Goal: Task Accomplishment & Management: Use online tool/utility

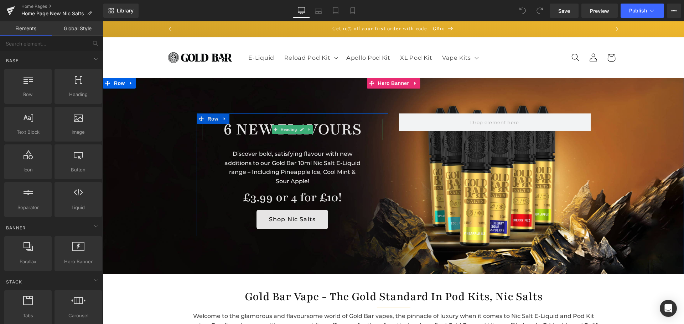
click at [340, 130] on h1 "6 NEW FLAVOURS" at bounding box center [292, 129] width 181 height 21
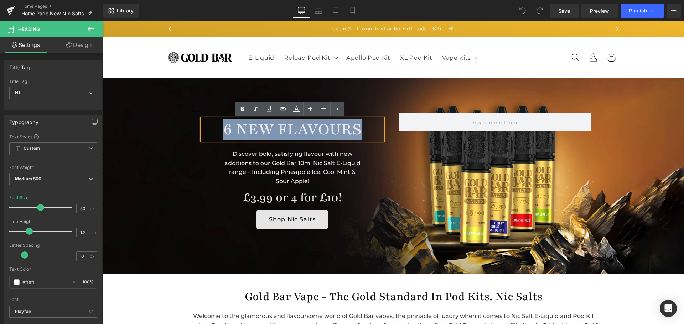
drag, startPoint x: 356, startPoint y: 129, endPoint x: 222, endPoint y: 126, distance: 133.9
click at [222, 126] on h1 "6 NEW FLAVOURS" at bounding box center [292, 129] width 181 height 21
click at [293, 129] on h1 "6 NEW FLAVOURS" at bounding box center [292, 129] width 181 height 21
click at [352, 129] on h1 "6 NEW FLAVOURS" at bounding box center [292, 129] width 181 height 21
drag, startPoint x: 357, startPoint y: 129, endPoint x: 218, endPoint y: 128, distance: 139.9
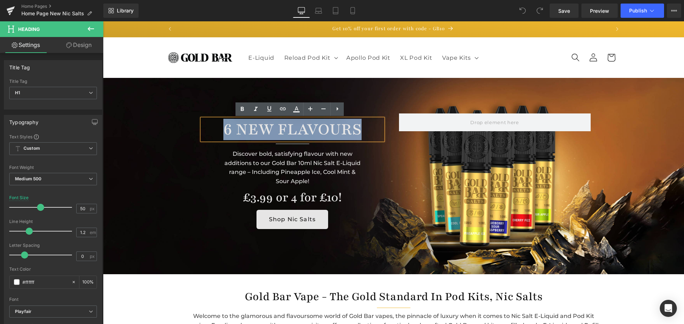
click at [218, 128] on h1 "6 NEW FLAVOURS" at bounding box center [292, 129] width 181 height 21
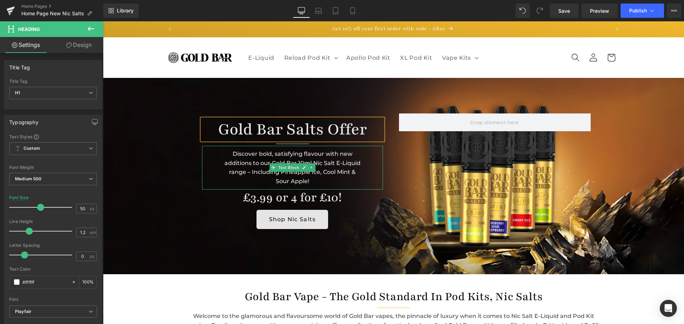
click at [293, 177] on div "Discover bold, satisfying flavour with new additions to our Gold Bar 10ml Nic S…" at bounding box center [292, 167] width 181 height 43
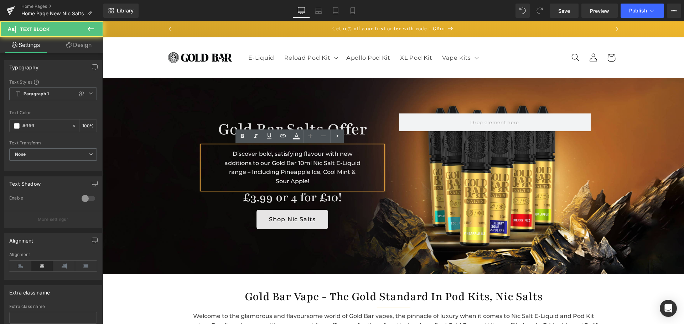
click at [306, 180] on div "Discover bold, satisfying flavour with new additions to our Gold Bar 10ml Nic S…" at bounding box center [292, 167] width 181 height 43
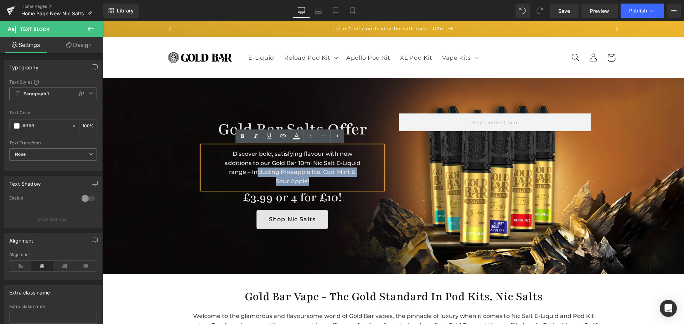
drag, startPoint x: 307, startPoint y: 182, endPoint x: 255, endPoint y: 172, distance: 52.5
click at [255, 172] on div "Discover bold, satisfying flavour with new additions to our Gold Bar 10ml Nic S…" at bounding box center [292, 167] width 181 height 43
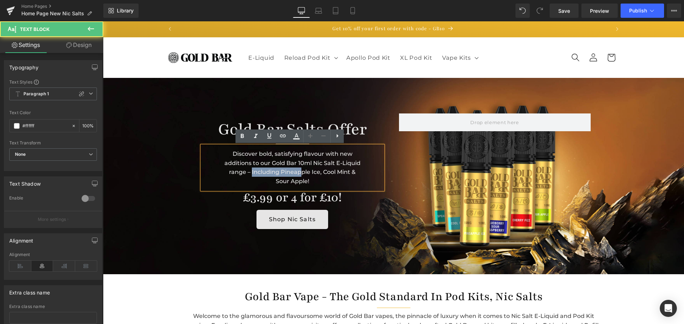
drag, startPoint x: 250, startPoint y: 172, endPoint x: 299, endPoint y: 173, distance: 48.8
click at [299, 173] on div "Discover bold, satisfying flavour with new additions to our Gold Bar 10ml Nic S…" at bounding box center [292, 167] width 181 height 43
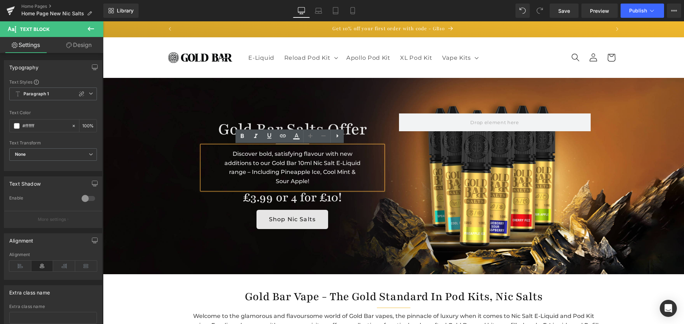
click at [306, 179] on div "Discover bold, satisfying flavour with new additions to our Gold Bar 10ml Nic S…" at bounding box center [292, 167] width 181 height 43
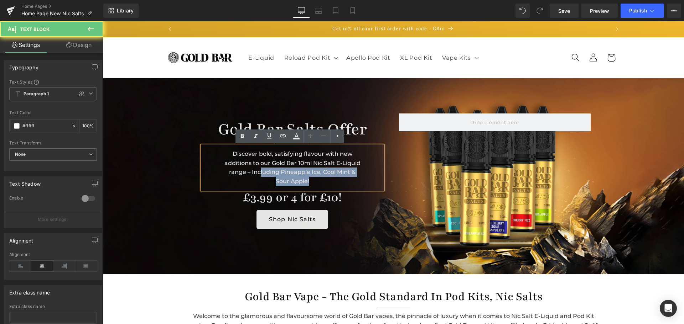
drag, startPoint x: 307, startPoint y: 181, endPoint x: 257, endPoint y: 169, distance: 51.3
click at [257, 169] on div "Discover bold, satisfying flavour with new additions to our Gold Bar 10ml Nic S…" at bounding box center [292, 167] width 181 height 43
click at [307, 182] on div "Discover bold, satisfying flavour with new additions to our Gold Bar 10ml Nic S…" at bounding box center [292, 167] width 181 height 43
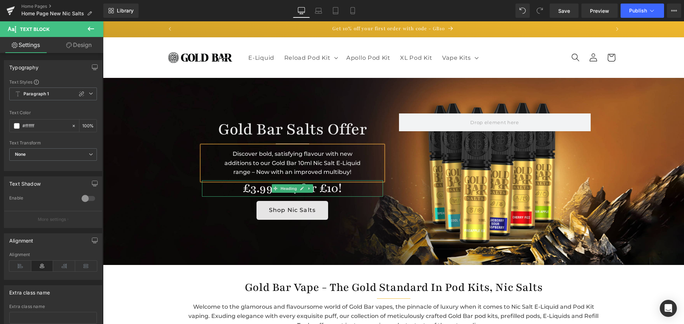
click at [265, 192] on h1 "£3.99 or 4 for £10!" at bounding box center [292, 189] width 181 height 16
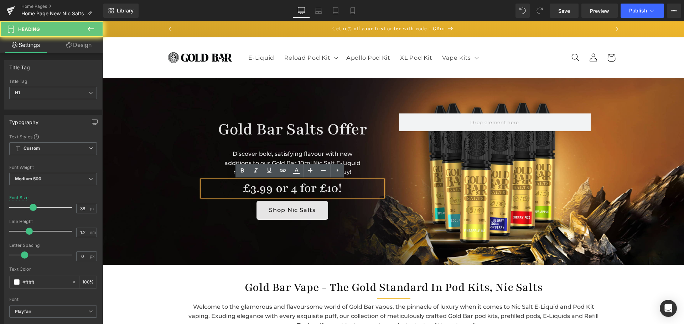
click at [293, 190] on h1 "£3.99 or 4 for £10!" at bounding box center [292, 189] width 181 height 16
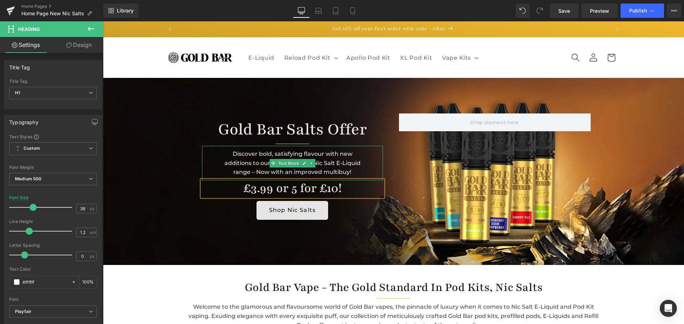
click at [348, 169] on div "Discover bold, satisfying flavour with new additions to our Gold Bar 10ml Nic S…" at bounding box center [292, 163] width 181 height 35
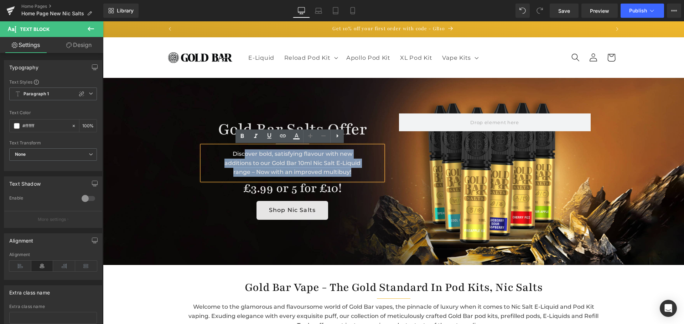
drag, startPoint x: 349, startPoint y: 172, endPoint x: 237, endPoint y: 153, distance: 113.4
click at [241, 153] on div "Discover bold, satisfying flavour with new additions to our Gold Bar 10ml Nic S…" at bounding box center [292, 163] width 181 height 35
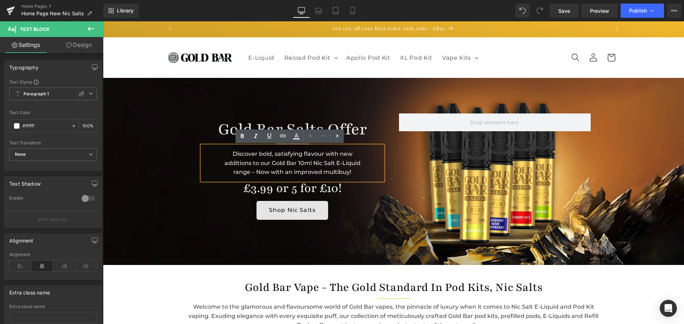
click at [230, 154] on div "Discover bold, satisfying flavour with new additions to our Gold Bar 10ml Nic S…" at bounding box center [292, 163] width 181 height 35
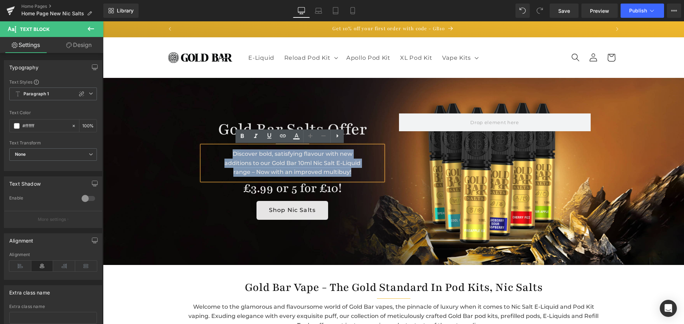
drag, startPoint x: 230, startPoint y: 153, endPoint x: 349, endPoint y: 173, distance: 120.9
click at [349, 173] on div "Discover bold, satisfying flavour with new additions to our Gold Bar 10ml Nic S…" at bounding box center [292, 163] width 181 height 35
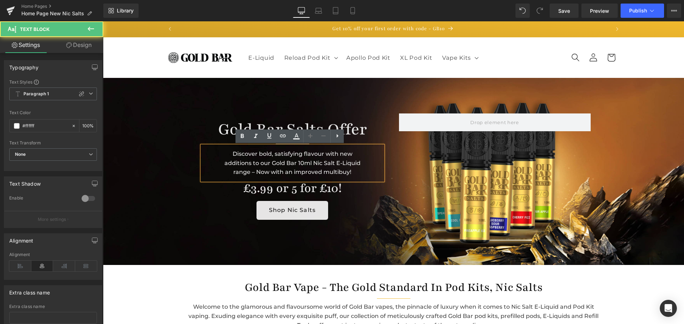
click at [349, 173] on div "Discover bold, satisfying flavour with new additions to our Gold Bar 10ml Nic S…" at bounding box center [292, 163] width 181 height 35
click at [345, 171] on div "Discover bold, satisfying flavour with new additions to our Gold Bar 10ml Nic S…" at bounding box center [292, 163] width 181 height 35
click at [348, 173] on div "Discover bold, satisfying flavour with new additions to our Gold Bar 10ml Nic S…" at bounding box center [292, 163] width 181 height 35
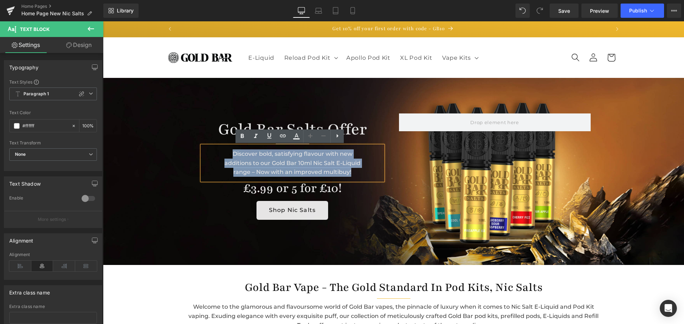
drag, startPoint x: 348, startPoint y: 171, endPoint x: 230, endPoint y: 153, distance: 119.3
click at [230, 153] on div "Discover bold, satisfying flavour with new additions to our Gold Bar 10ml Nic S…" at bounding box center [292, 163] width 181 height 35
copy div "Discover bold, satisfying flavour with new additions to our Gold Bar 10ml Nic S…"
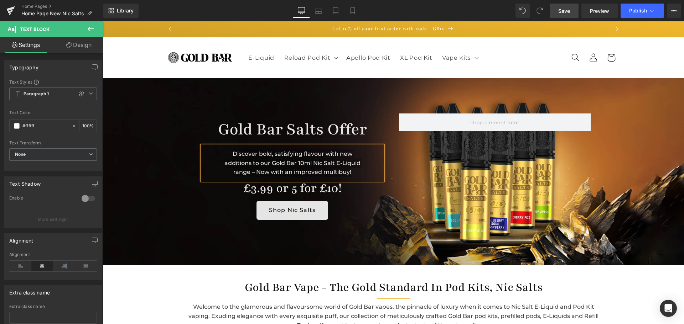
click at [567, 9] on span "Save" at bounding box center [564, 10] width 12 height 7
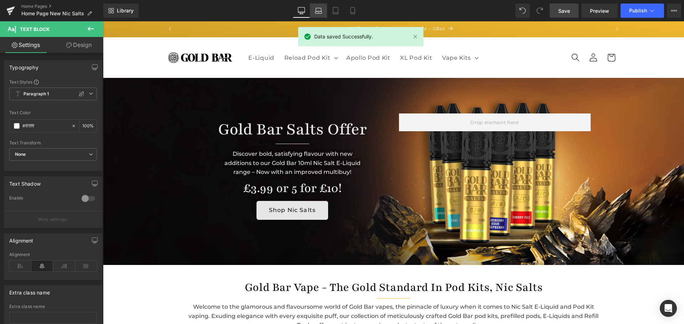
click at [319, 9] on icon at bounding box center [318, 10] width 7 height 7
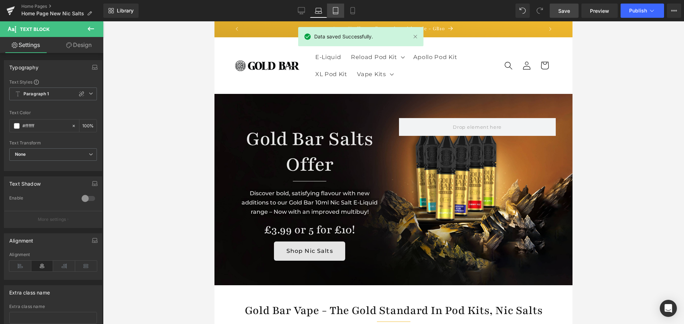
scroll to position [60, 0]
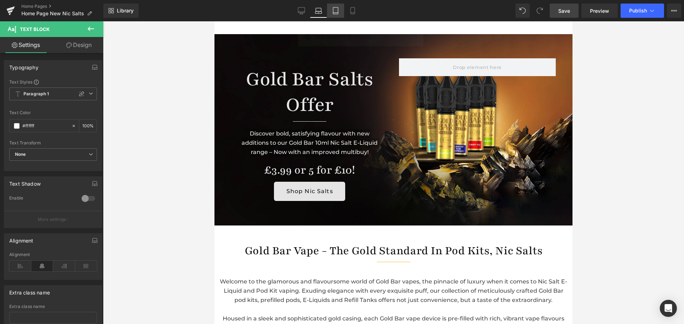
click at [335, 9] on icon at bounding box center [335, 10] width 7 height 7
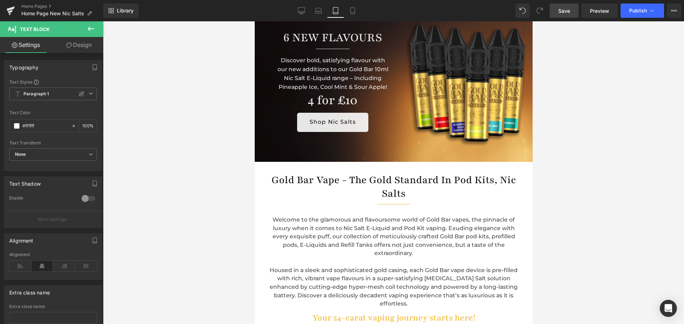
scroll to position [0, 0]
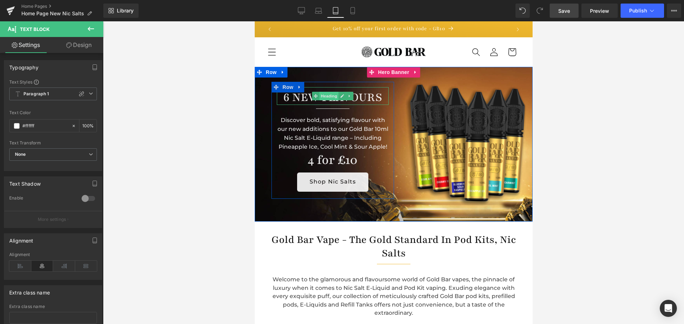
click at [329, 95] on span "Heading" at bounding box center [328, 96] width 19 height 9
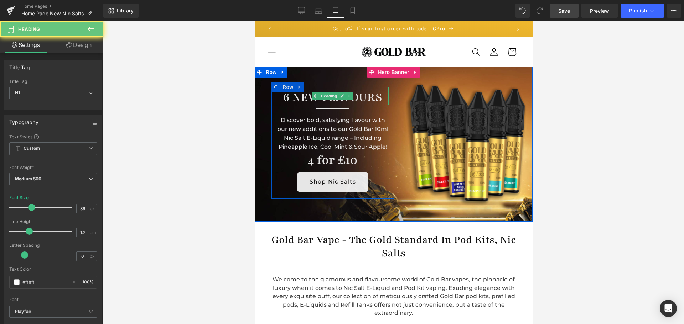
click at [375, 96] on h1 "6 NEW FLAVOURS" at bounding box center [332, 97] width 112 height 15
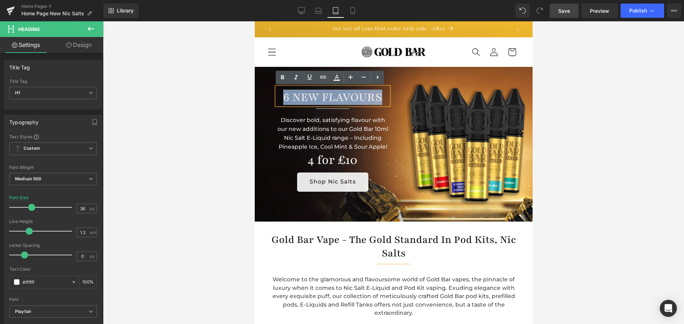
drag, startPoint x: 377, startPoint y: 97, endPoint x: 282, endPoint y: 97, distance: 95.1
click at [282, 97] on h1 "6 NEW FLAVOURS" at bounding box center [332, 97] width 112 height 15
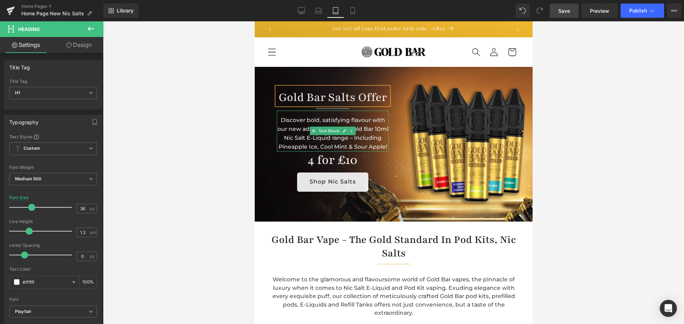
click at [300, 118] on div "Discover bold, satisfying flavour with our new additions to our Gold Bar 10ml N…" at bounding box center [332, 131] width 112 height 41
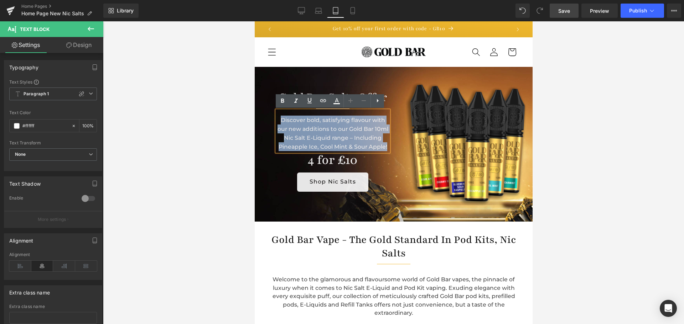
drag, startPoint x: 384, startPoint y: 148, endPoint x: 277, endPoint y: 120, distance: 110.4
click at [277, 120] on div "Discover bold, satisfying flavour with our new additions to our Gold Bar 10ml N…" at bounding box center [332, 131] width 112 height 41
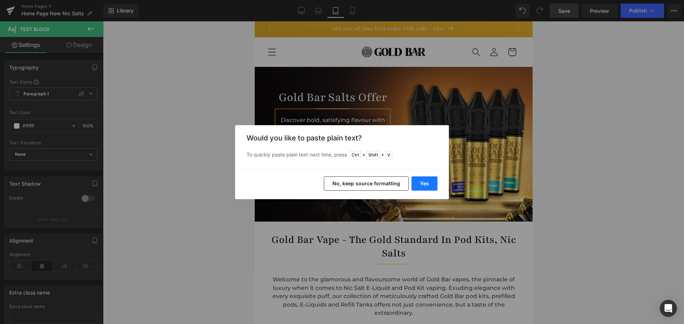
click at [421, 184] on button "Yes" at bounding box center [424, 184] width 26 height 14
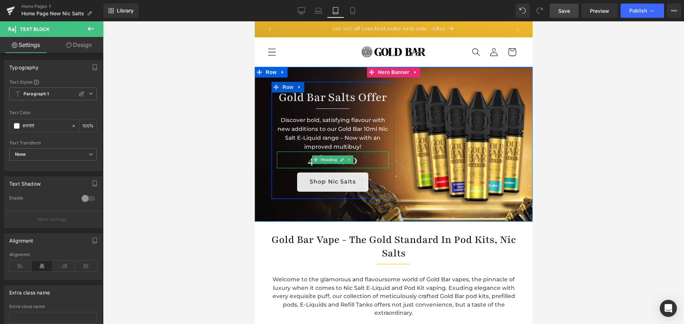
click at [297, 160] on h1 "4 for £10" at bounding box center [332, 160] width 112 height 17
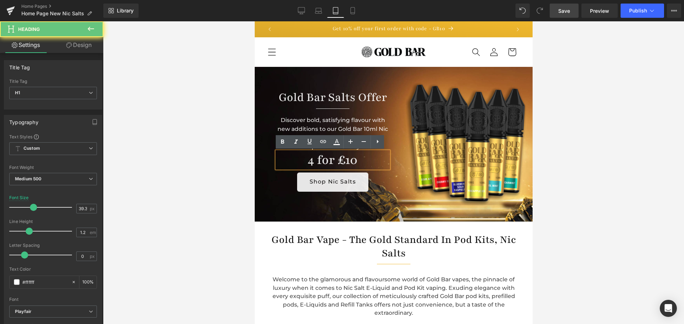
click at [309, 160] on h1 "4 for £10" at bounding box center [332, 160] width 112 height 17
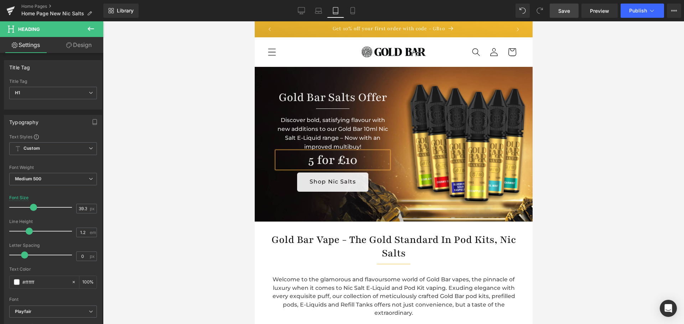
click at [570, 9] on link "Save" at bounding box center [563, 11] width 29 height 14
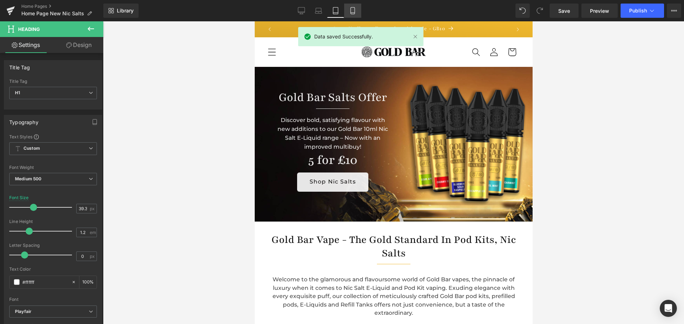
click at [352, 12] on icon at bounding box center [352, 10] width 7 height 7
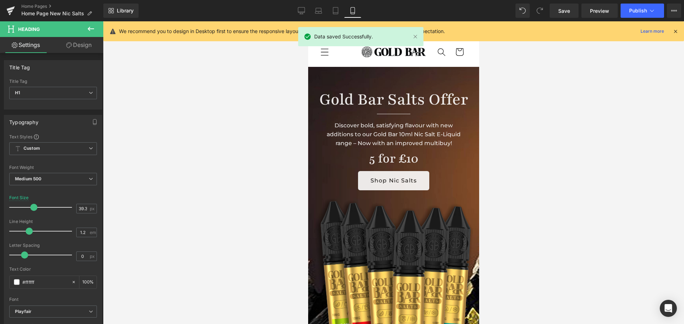
scroll to position [18, 0]
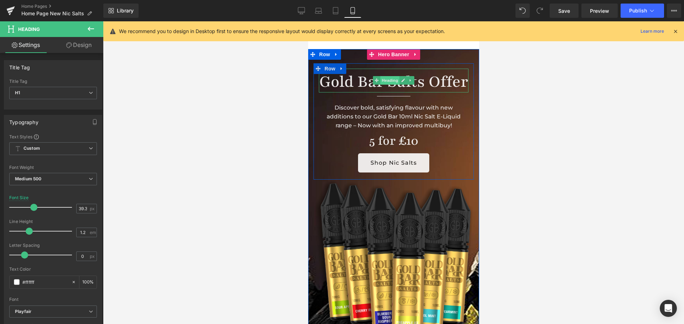
click at [387, 85] on span "Heading" at bounding box center [389, 80] width 19 height 9
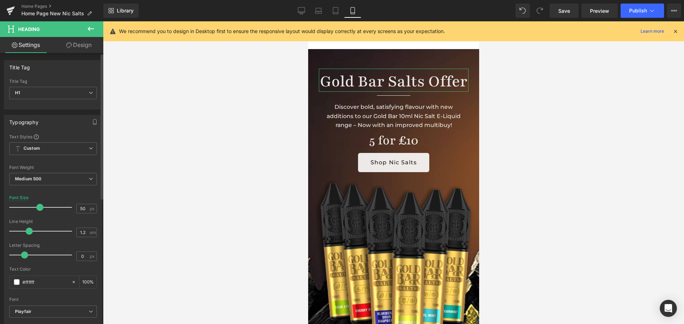
click at [40, 207] on span at bounding box center [39, 207] width 7 height 7
click at [40, 208] on span at bounding box center [39, 207] width 7 height 7
click at [566, 12] on span "Save" at bounding box center [564, 10] width 12 height 7
click at [92, 25] on icon at bounding box center [91, 29] width 9 height 9
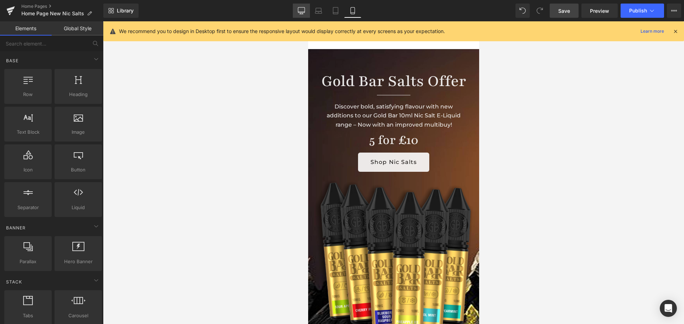
drag, startPoint x: 298, startPoint y: 10, endPoint x: 103, endPoint y: 75, distance: 206.2
click at [298, 10] on icon at bounding box center [301, 9] width 7 height 5
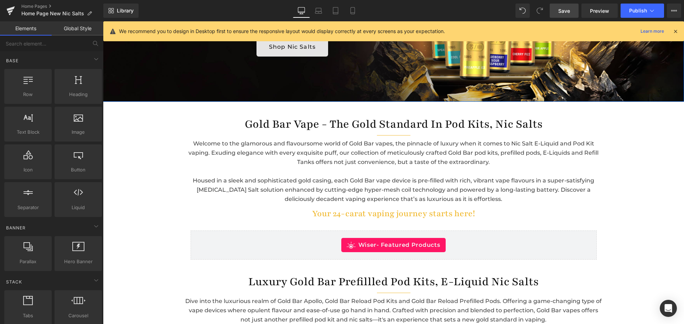
scroll to position [270, 0]
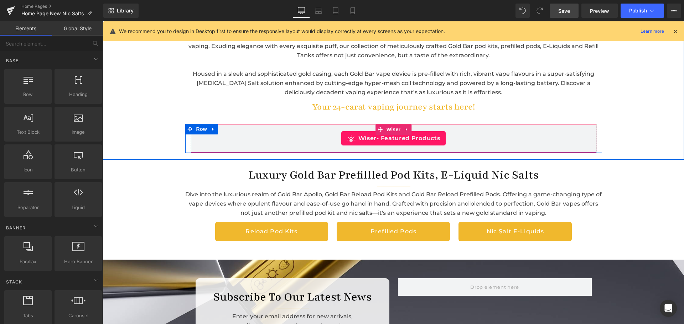
click at [467, 132] on div "Wiser - Featured Products" at bounding box center [393, 138] width 391 height 14
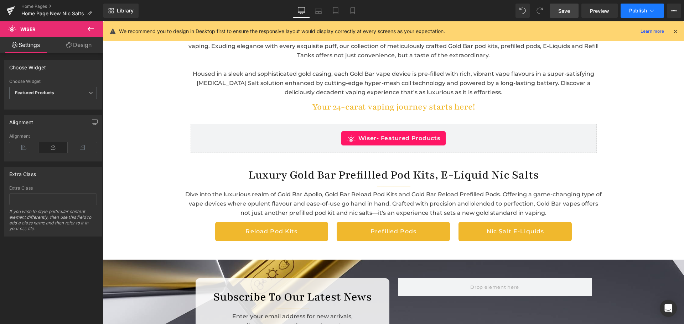
click at [642, 11] on span "Publish" at bounding box center [638, 11] width 18 height 6
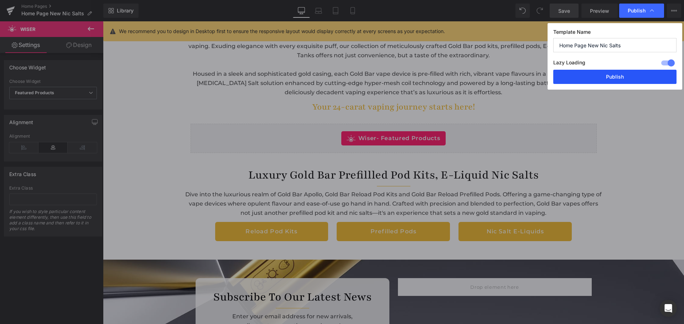
click at [625, 74] on button "Publish" at bounding box center [614, 77] width 123 height 14
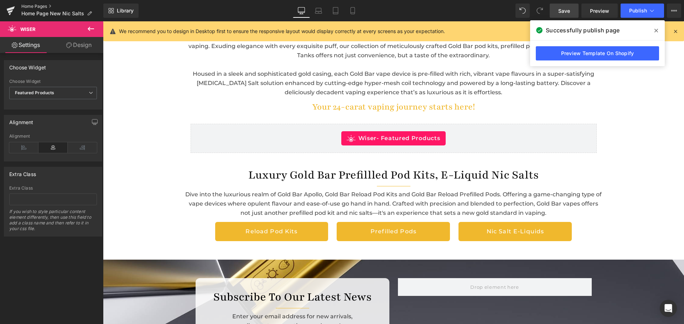
click at [35, 6] on link "Home Pages" at bounding box center [62, 7] width 82 height 6
